Goal: Information Seeking & Learning: Learn about a topic

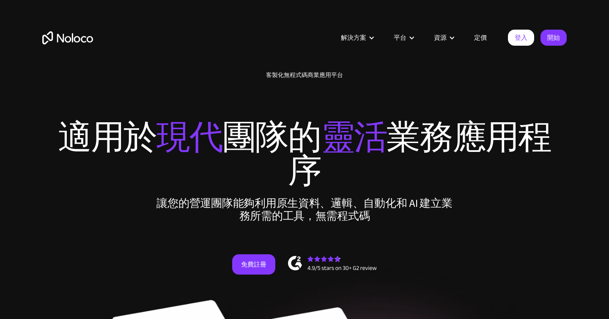
click at [377, 83] on div "New: Connect Noloco to Stripe 客製化無程式碼商業應用平台 適用於 現代 團隊的 靈活 業務應用程序 讓您的營運團隊能夠利用原生資…" at bounding box center [304, 181] width 541 height 236
click at [480, 37] on font "定價" at bounding box center [480, 38] width 13 height 12
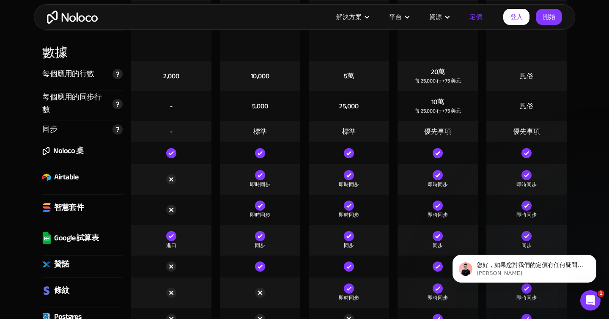
scroll to position [1079, 0]
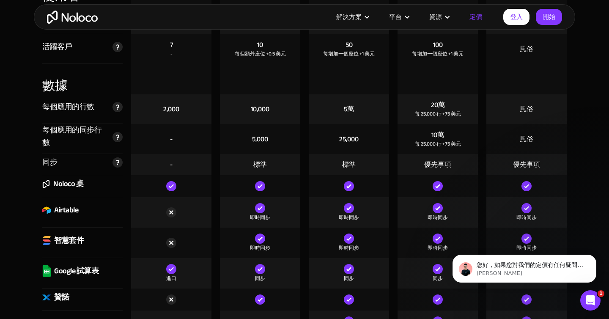
click at [66, 19] on img "家" at bounding box center [72, 17] width 51 height 13
